Goal: Task Accomplishment & Management: Manage account settings

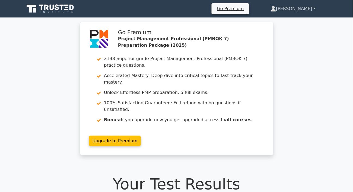
click at [299, 7] on link "[PERSON_NAME]" at bounding box center [292, 8] width 71 height 11
click at [283, 22] on link "Profile" at bounding box center [279, 21] width 43 height 9
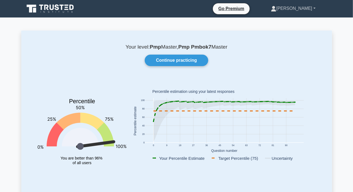
click at [302, 8] on link "[PERSON_NAME]" at bounding box center [293, 8] width 71 height 11
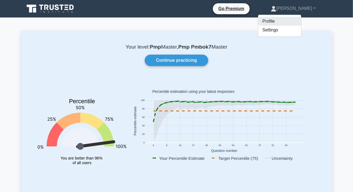
click at [283, 21] on link "Profile" at bounding box center [279, 21] width 43 height 9
